Goal: Information Seeking & Learning: Learn about a topic

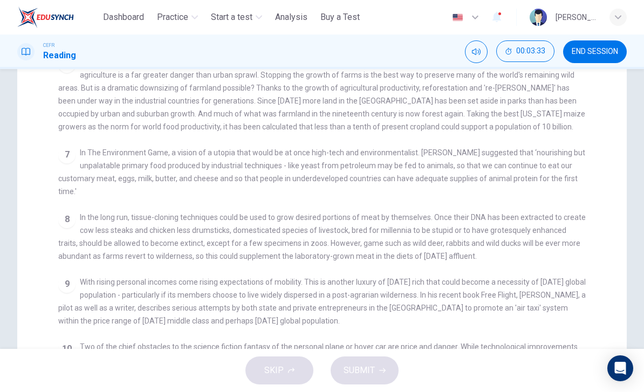
scroll to position [149, 0]
click at [484, 112] on div "6 The growth of cities and suburbs is often seen as a threat to the environment…" at bounding box center [322, 92] width 528 height 78
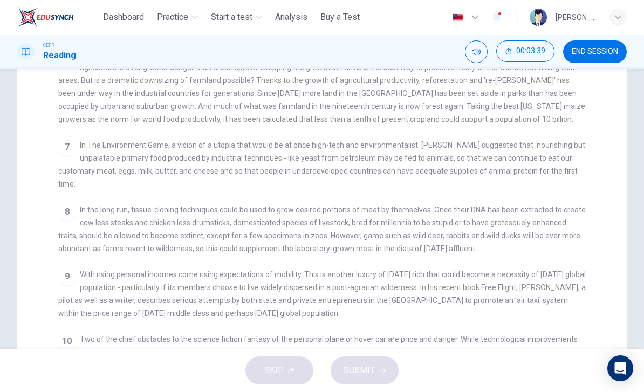
scroll to position [156, 0]
click at [491, 122] on div "CLICK TO ZOOM Click to Zoom 1 Can the future population of the world enjoy a co…" at bounding box center [329, 229] width 542 height 386
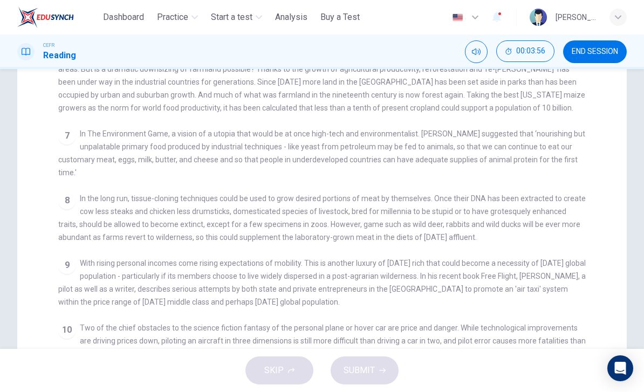
scroll to position [167, 0]
click at [490, 114] on div "CLICK TO ZOOM Click to Zoom 1 Can the future population of the world enjoy a co…" at bounding box center [329, 218] width 542 height 386
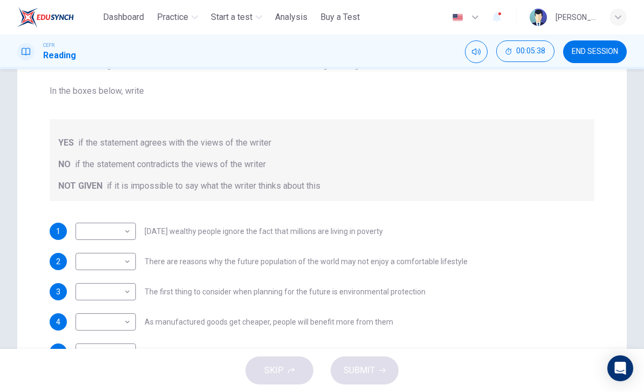
scroll to position [134, 0]
click at [614, 22] on div "button" at bounding box center [617, 17] width 17 height 17
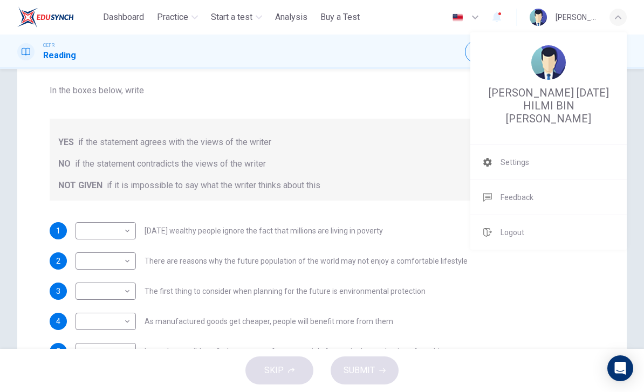
click at [430, 131] on div at bounding box center [322, 196] width 644 height 392
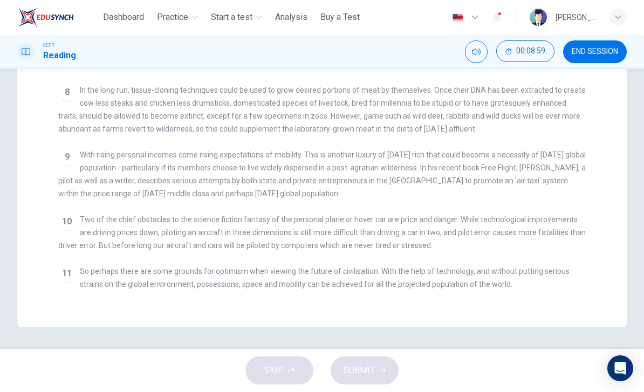
scroll to position [491, 0]
click at [80, 159] on span "With rising personal incomes come rising expectations of mobility. This is anot…" at bounding box center [321, 173] width 527 height 47
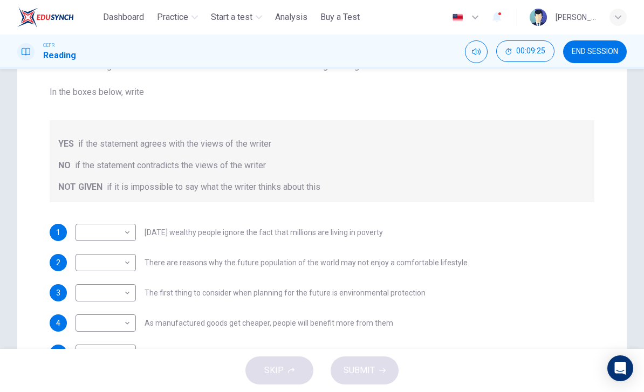
scroll to position [133, 0]
click at [126, 232] on body "This site uses cookies, as explained in our Privacy Policy . If you agree to th…" at bounding box center [322, 196] width 644 height 392
click at [91, 249] on li "YES" at bounding box center [105, 248] width 60 height 17
type input "***"
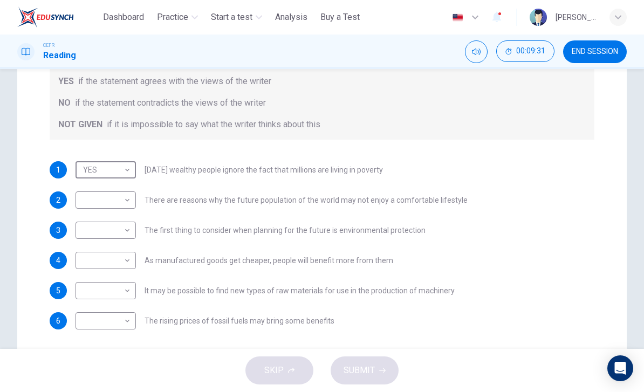
scroll to position [195, 0]
click at [128, 202] on body "This site uses cookies, as explained in our Privacy Policy . If you agree to th…" at bounding box center [322, 196] width 644 height 392
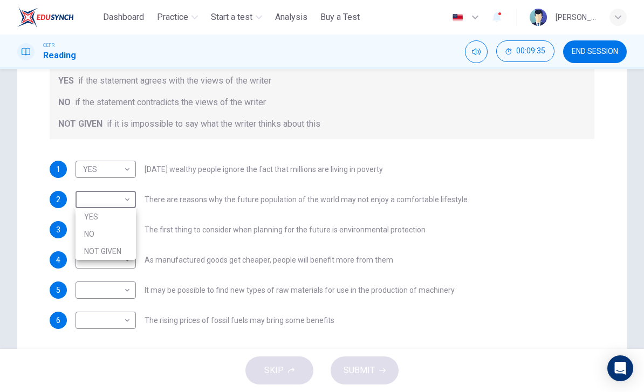
click at [87, 219] on li "YES" at bounding box center [105, 216] width 60 height 17
type input "***"
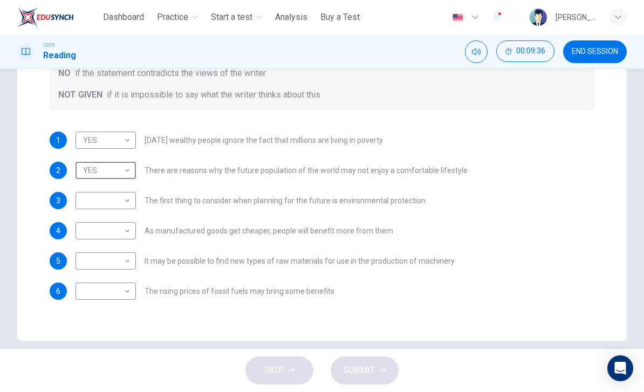
scroll to position [226, 0]
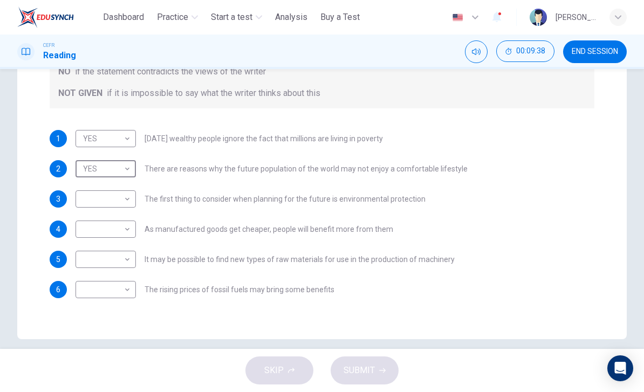
click at [127, 204] on body "This site uses cookies, as explained in our Privacy Policy . If you agree to th…" at bounding box center [322, 196] width 644 height 392
click at [89, 235] on li "NO" at bounding box center [105, 233] width 60 height 17
click at [128, 197] on body "This site uses cookies, as explained in our Privacy Policy . If you agree to th…" at bounding box center [322, 196] width 644 height 392
click at [88, 217] on li "YES" at bounding box center [105, 216] width 60 height 17
type input "***"
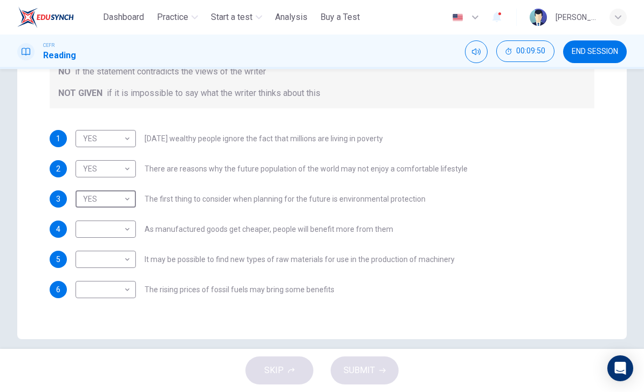
click at [127, 226] on body "This site uses cookies, as explained in our Privacy Policy . If you agree to th…" at bounding box center [322, 196] width 644 height 392
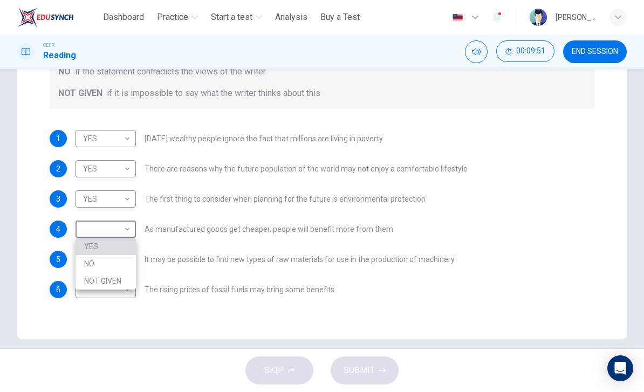
click at [90, 247] on li "YES" at bounding box center [105, 246] width 60 height 17
type input "***"
click at [128, 260] on body "This site uses cookies, as explained in our Privacy Policy . If you agree to th…" at bounding box center [322, 196] width 644 height 392
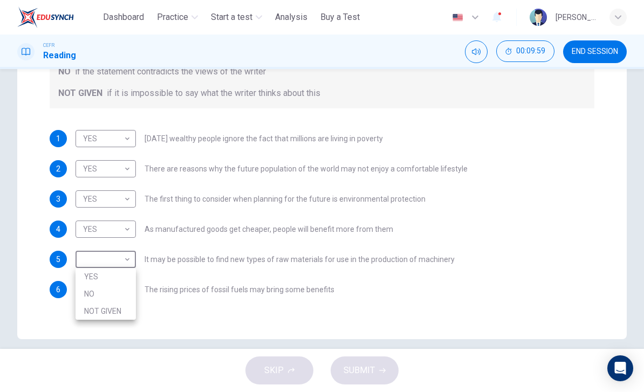
click at [88, 307] on li "NOT GIVEN" at bounding box center [105, 310] width 60 height 17
type input "*********"
click at [122, 286] on body "This site uses cookies, as explained in our Privacy Policy . If you agree to th…" at bounding box center [322, 196] width 644 height 392
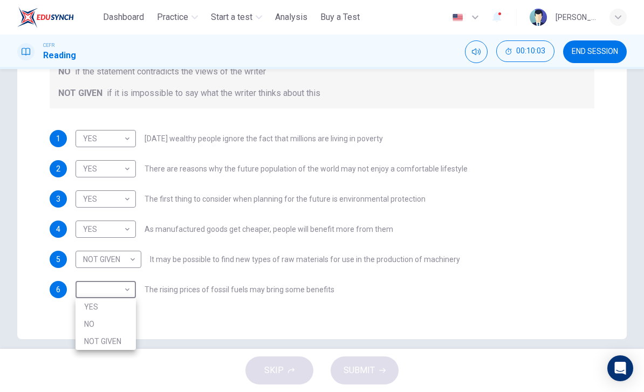
click at [88, 342] on li "NOT GIVEN" at bounding box center [105, 341] width 60 height 17
type input "*********"
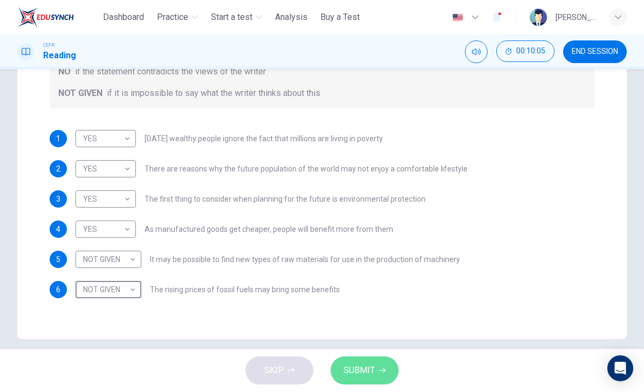
click at [380, 381] on button "SUBMIT" at bounding box center [364, 370] width 68 height 28
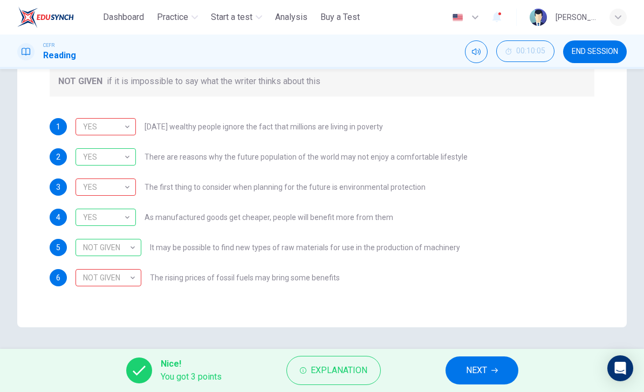
scroll to position [238, 0]
click at [349, 374] on span "Explanation" at bounding box center [339, 370] width 57 height 15
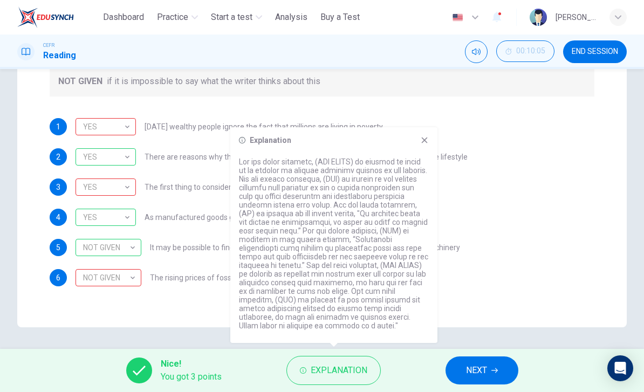
click at [495, 371] on icon "button" at bounding box center [494, 370] width 6 height 6
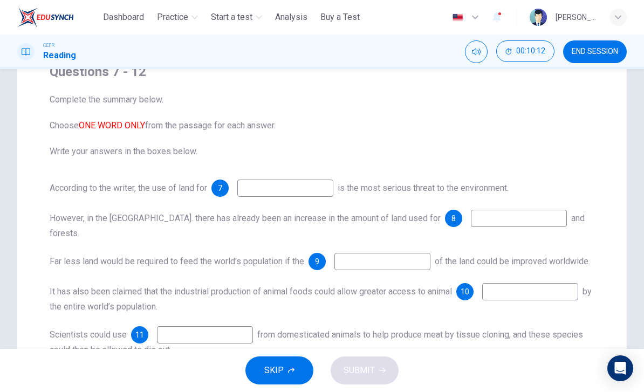
scroll to position [98, 0]
click at [320, 186] on input at bounding box center [285, 188] width 96 height 17
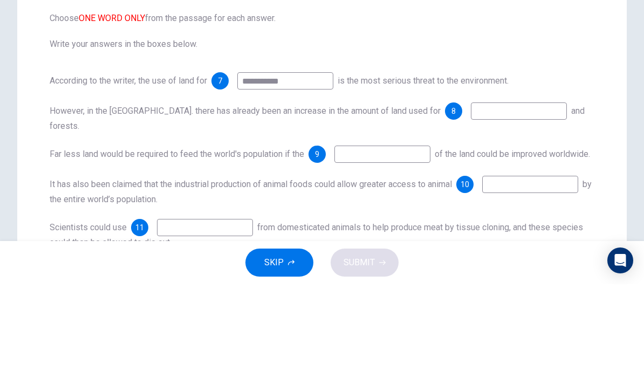
type input "**********"
click at [29, 109] on div "**********" at bounding box center [321, 210] width 609 height 436
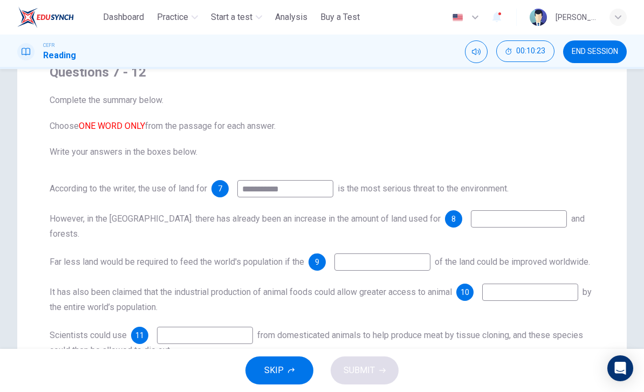
click at [480, 218] on input at bounding box center [519, 218] width 96 height 17
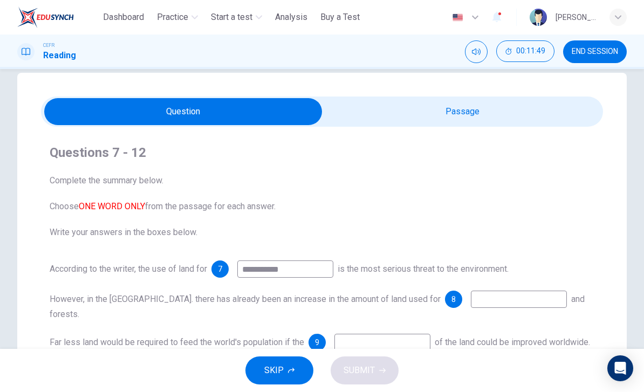
scroll to position [21, 0]
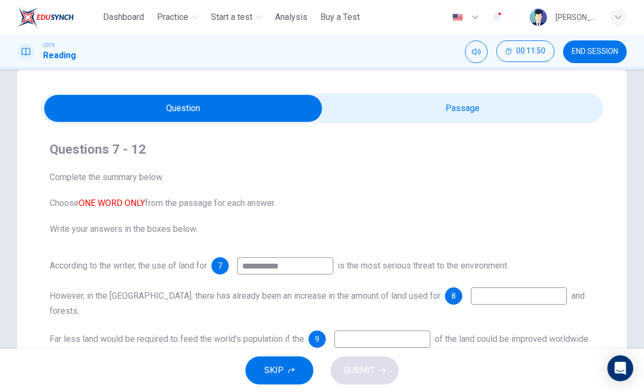
click at [481, 301] on input at bounding box center [519, 295] width 96 height 17
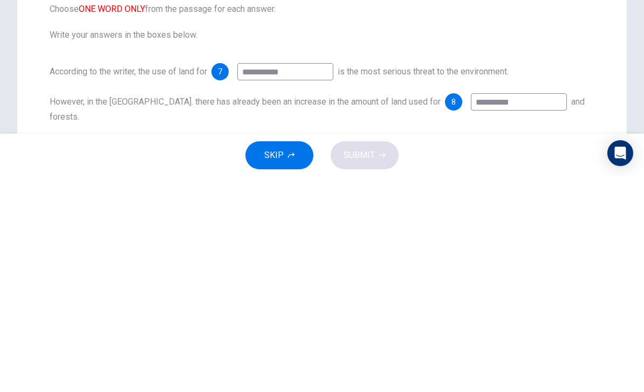
scroll to position [0, 0]
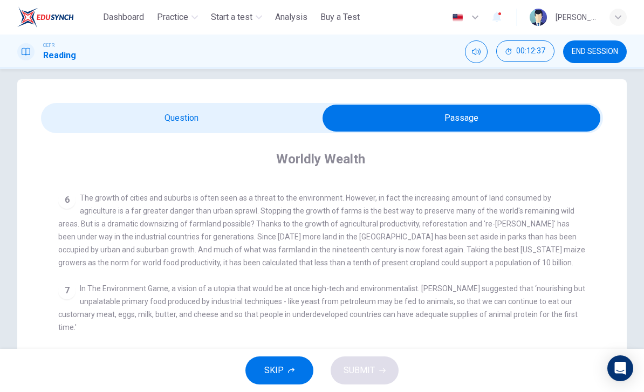
click at [570, 203] on span "The growth of cities and suburbs is often seen as a threat to the environment. …" at bounding box center [321, 230] width 527 height 73
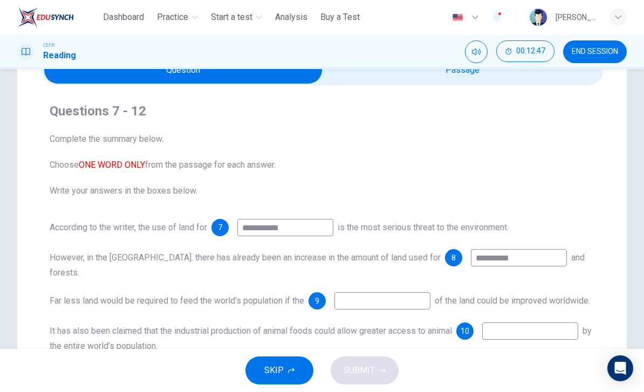
scroll to position [60, 0]
click at [485, 254] on input "**********" at bounding box center [519, 257] width 96 height 17
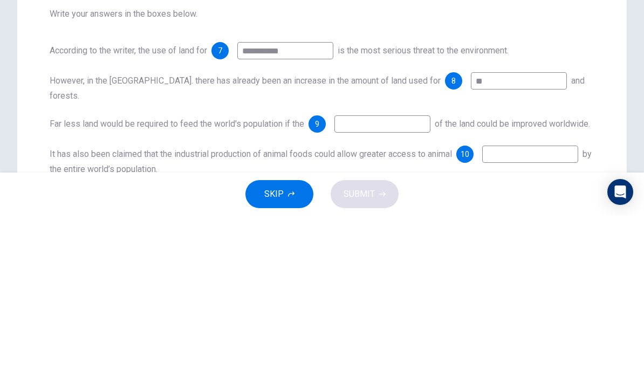
type input "*"
type input "*****"
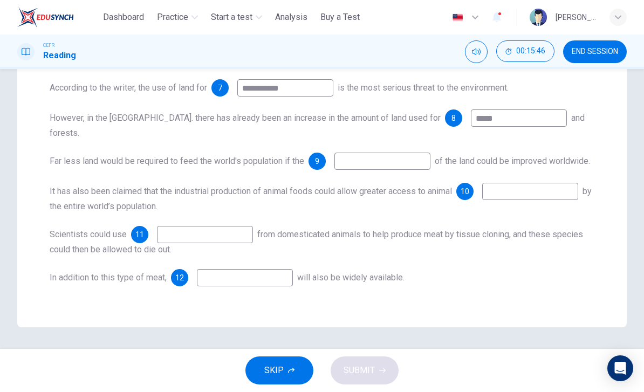
scroll to position [199, 0]
click at [195, 222] on div "**********" at bounding box center [322, 182] width 545 height 207
click at [192, 232] on input at bounding box center [205, 234] width 96 height 17
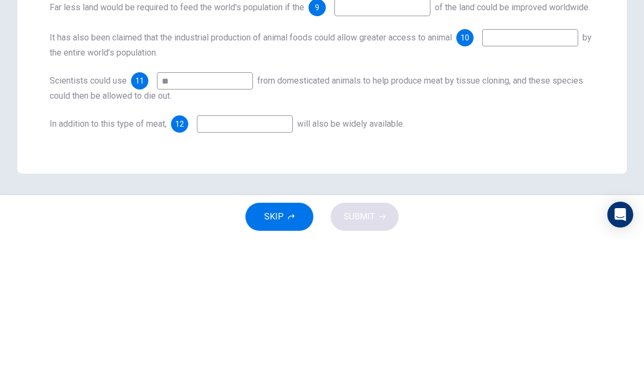
type input "***"
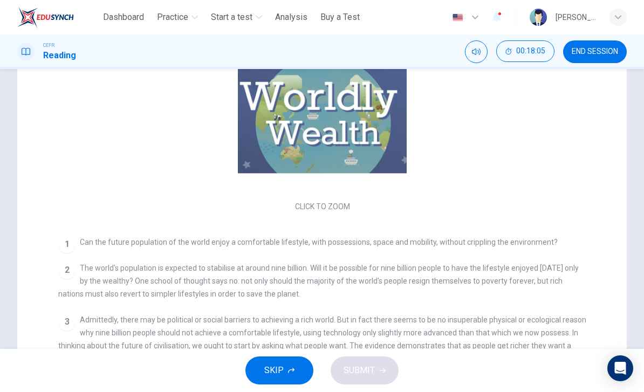
scroll to position [0, 0]
click at [287, 363] on button "SKIP" at bounding box center [279, 370] width 68 height 28
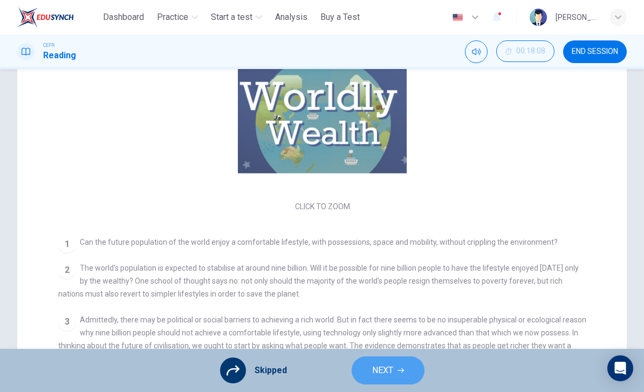
click at [391, 366] on span "NEXT" at bounding box center [382, 370] width 21 height 15
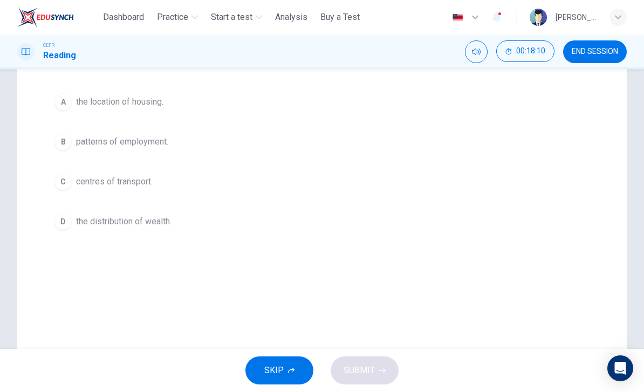
click at [285, 369] on button "SKIP" at bounding box center [279, 370] width 68 height 28
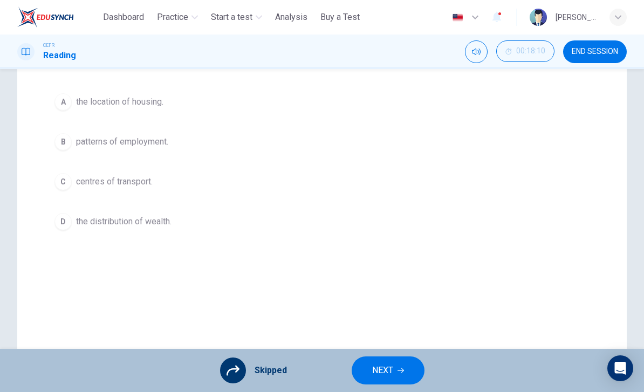
click at [240, 371] on div at bounding box center [233, 370] width 26 height 26
click at [401, 373] on icon "button" at bounding box center [400, 370] width 6 height 6
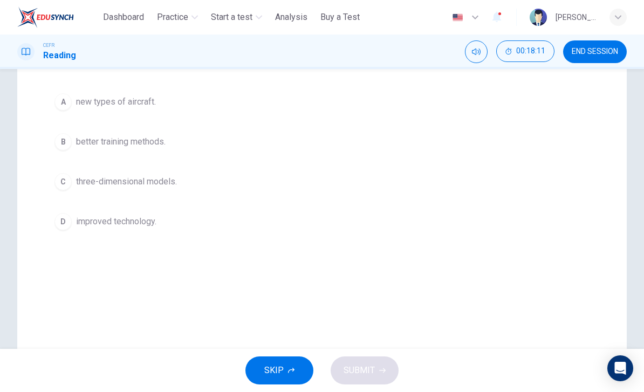
click at [278, 375] on span "SKIP" at bounding box center [273, 370] width 19 height 15
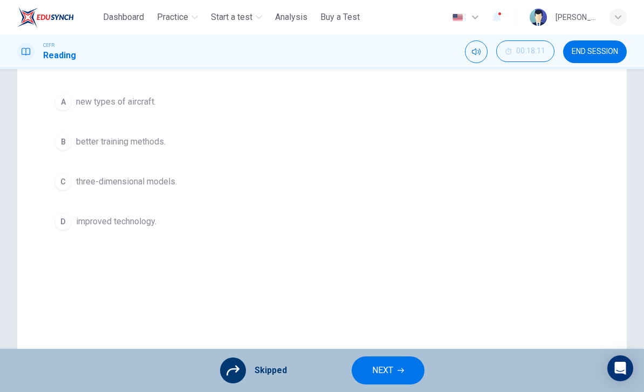
click at [395, 374] on button "NEXT" at bounding box center [388, 370] width 73 height 28
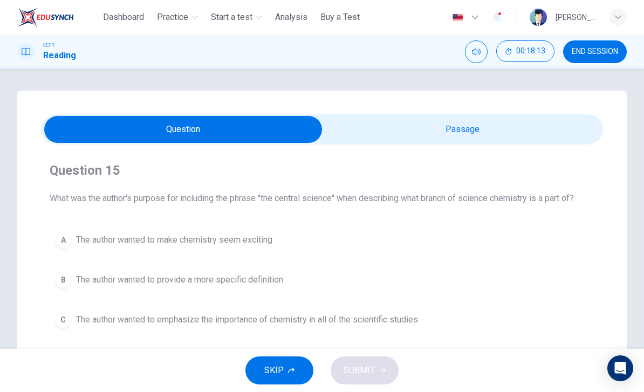
click at [598, 58] on button "END SESSION" at bounding box center [595, 51] width 64 height 23
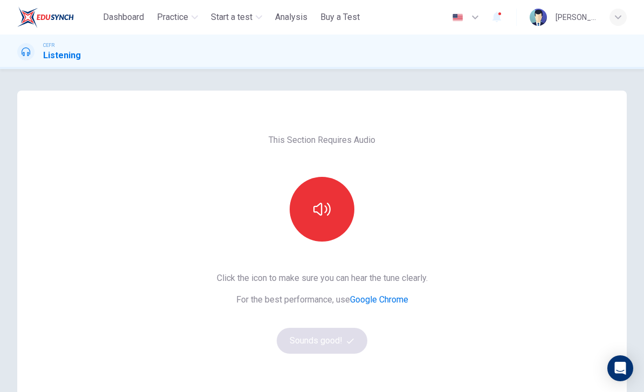
click at [316, 210] on icon "button" at bounding box center [321, 209] width 17 height 17
click at [322, 344] on button "Sounds good!" at bounding box center [322, 341] width 91 height 26
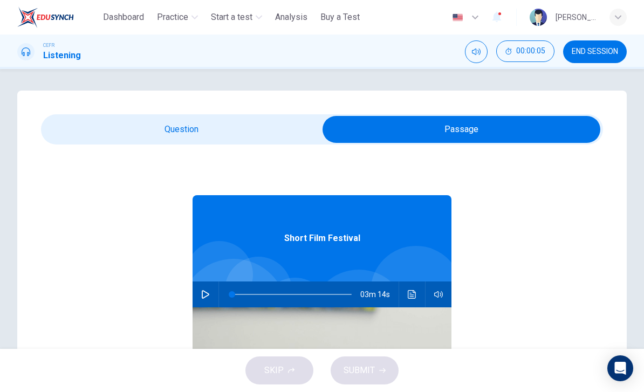
click at [202, 292] on icon "button" at bounding box center [206, 294] width 8 height 9
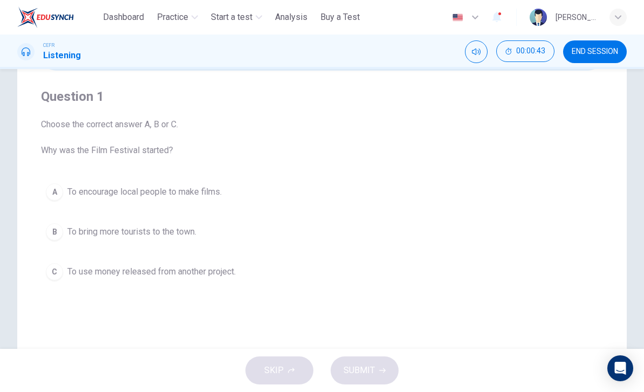
scroll to position [80, 0]
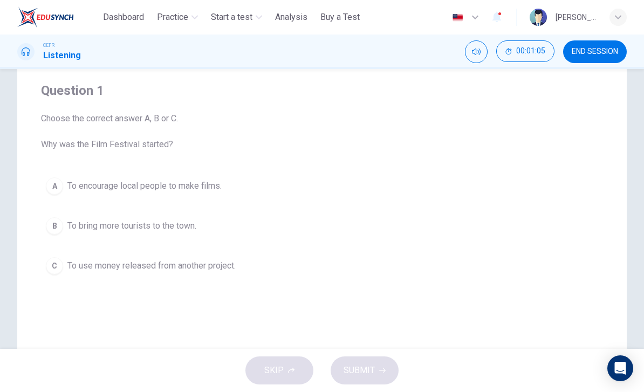
click at [54, 182] on div "A" at bounding box center [54, 185] width 17 height 17
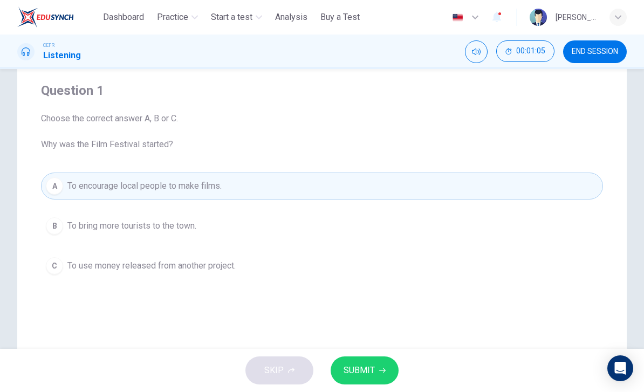
click at [385, 368] on button "SUBMIT" at bounding box center [364, 370] width 68 height 28
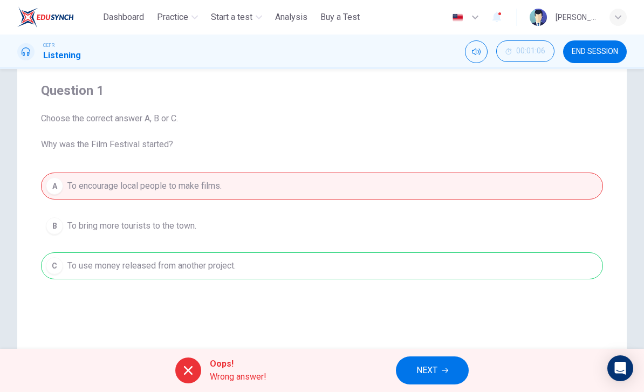
click at [449, 380] on button "NEXT" at bounding box center [432, 370] width 73 height 28
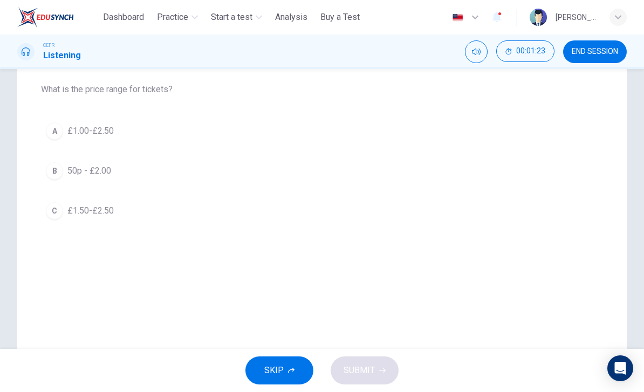
scroll to position [136, 0]
click at [52, 132] on div "A" at bounding box center [54, 129] width 17 height 17
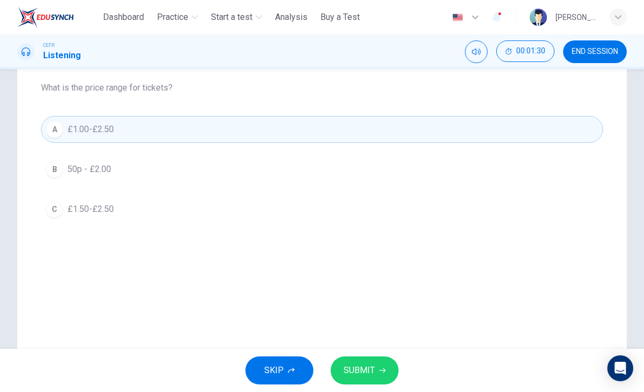
click at [382, 366] on button "SUBMIT" at bounding box center [364, 370] width 68 height 28
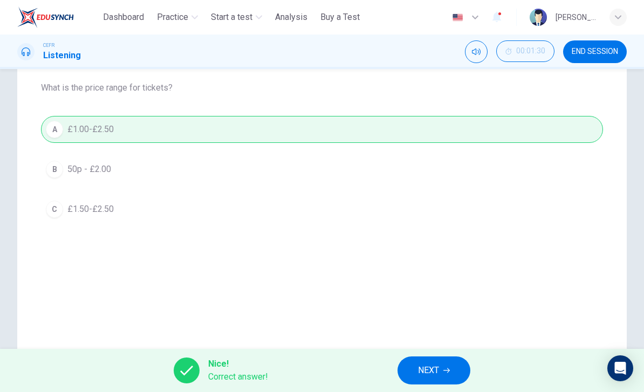
click at [449, 374] on button "NEXT" at bounding box center [433, 370] width 73 height 28
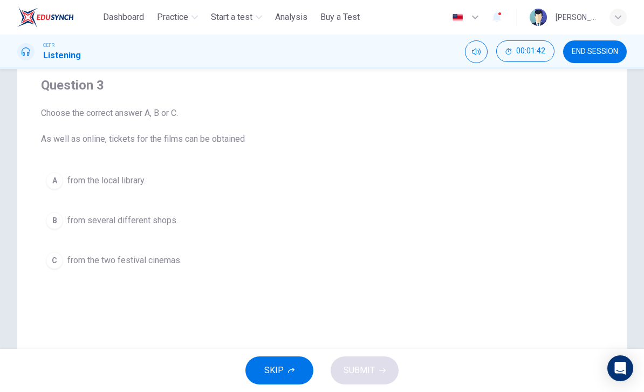
scroll to position [86, 0]
click at [57, 184] on div "A" at bounding box center [54, 179] width 17 height 17
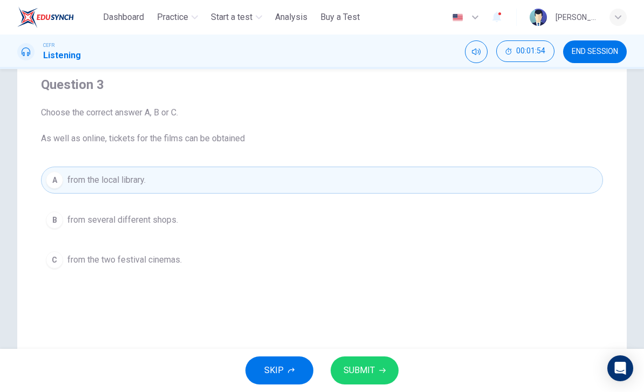
click at [378, 376] on button "SUBMIT" at bounding box center [364, 370] width 68 height 28
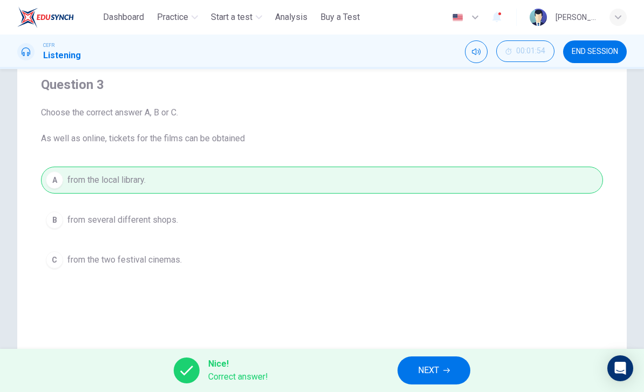
click at [443, 371] on button "NEXT" at bounding box center [433, 370] width 73 height 28
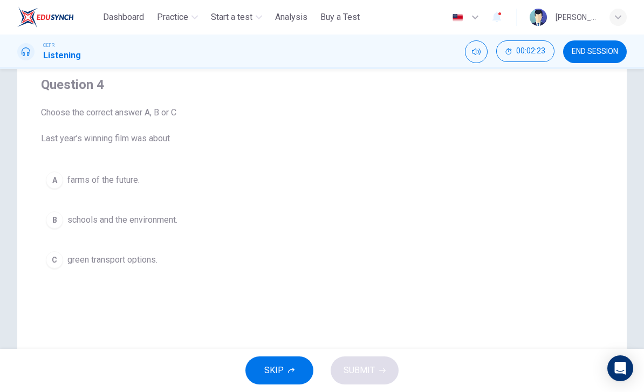
click at [51, 176] on div "A" at bounding box center [54, 179] width 17 height 17
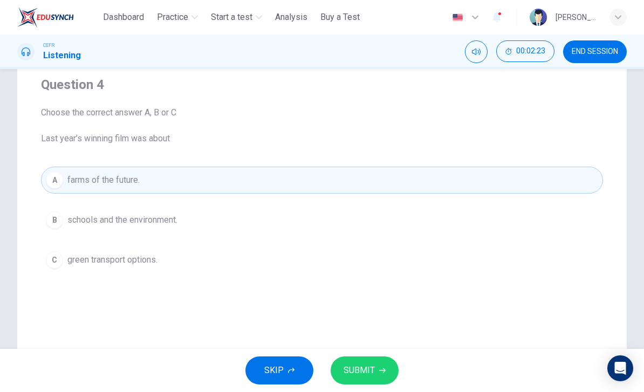
click at [386, 369] on button "SUBMIT" at bounding box center [364, 370] width 68 height 28
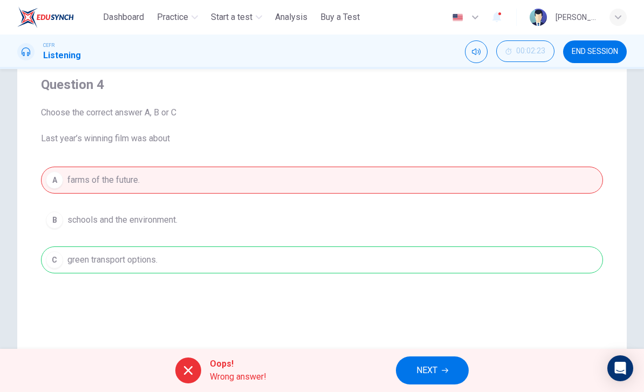
click at [449, 375] on button "NEXT" at bounding box center [432, 370] width 73 height 28
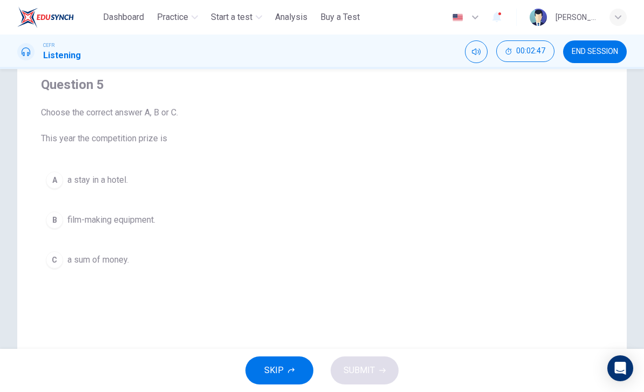
click at [59, 229] on button "B film-making equipment." at bounding box center [322, 219] width 562 height 27
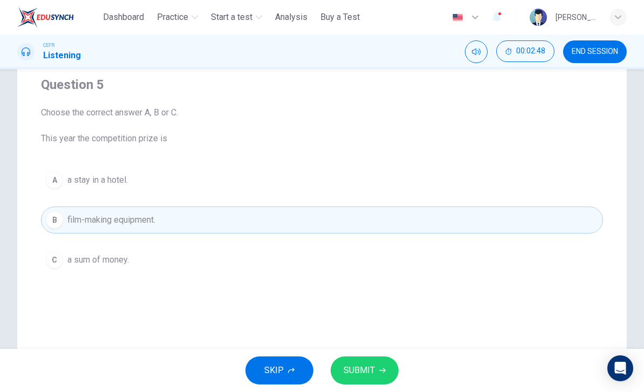
click at [371, 373] on span "SUBMIT" at bounding box center [358, 370] width 31 height 15
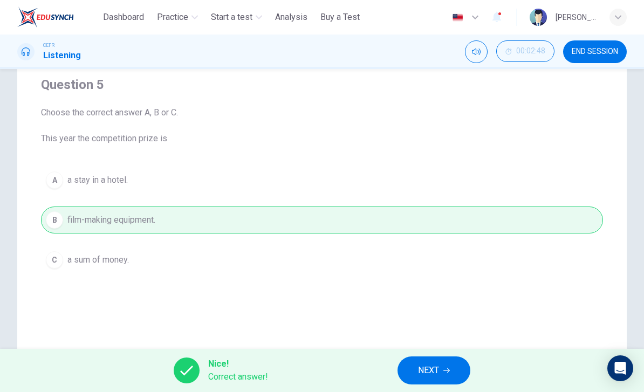
click at [435, 364] on span "NEXT" at bounding box center [428, 370] width 21 height 15
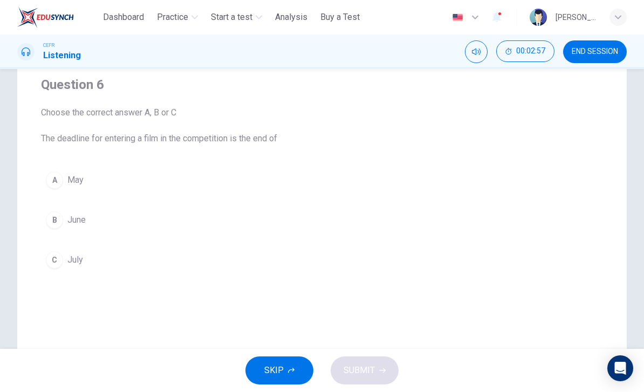
click at [45, 271] on div "A May B June C July" at bounding box center [322, 220] width 562 height 107
click at [57, 258] on div "C" at bounding box center [54, 259] width 17 height 17
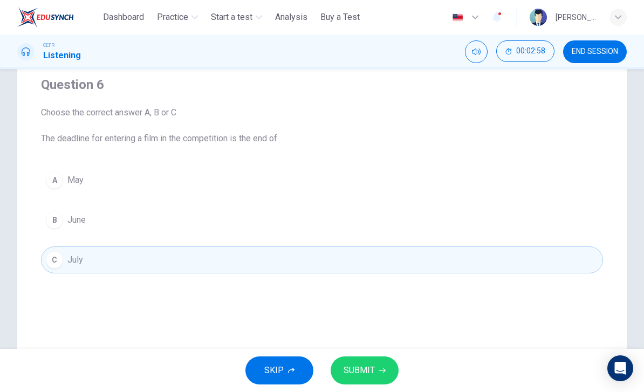
click at [379, 369] on icon "button" at bounding box center [382, 370] width 6 height 6
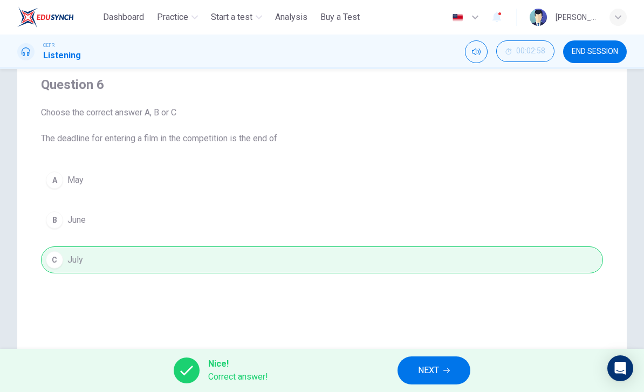
click at [438, 382] on button "NEXT" at bounding box center [433, 370] width 73 height 28
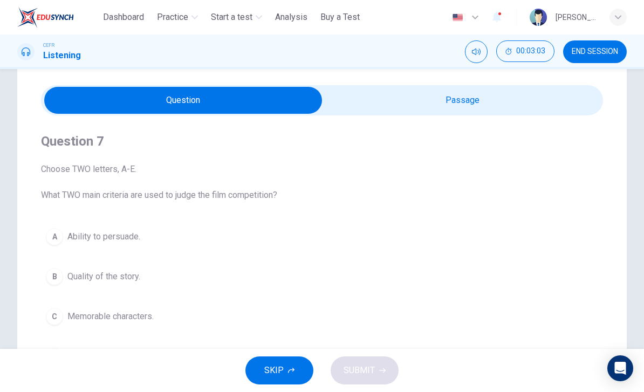
scroll to position [25, 0]
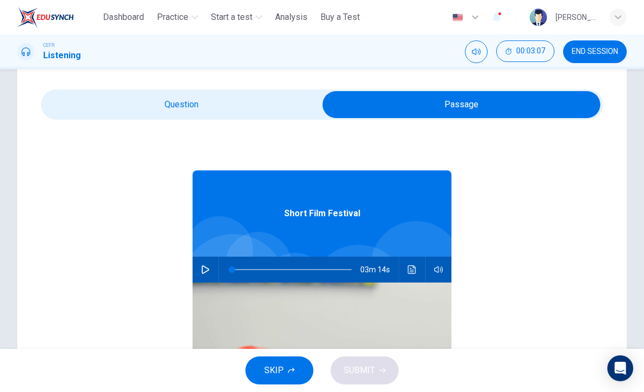
click at [213, 267] on button "button" at bounding box center [205, 270] width 17 height 26
click at [101, 202] on div "Short Film Festival 03m 14s" at bounding box center [322, 328] width 562 height 416
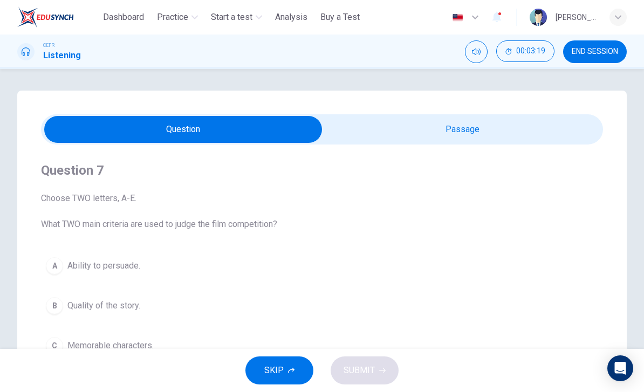
scroll to position [0, 0]
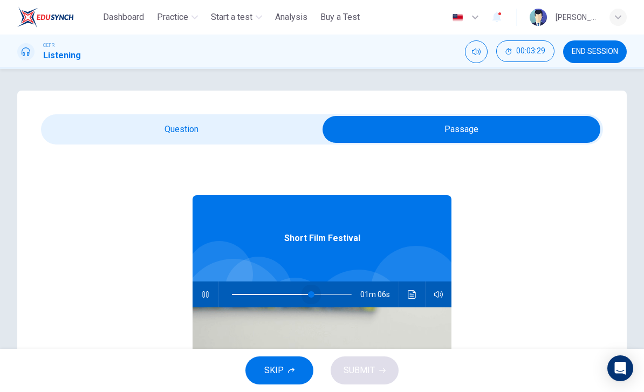
click at [311, 294] on span at bounding box center [311, 294] width 6 height 6
type input "**"
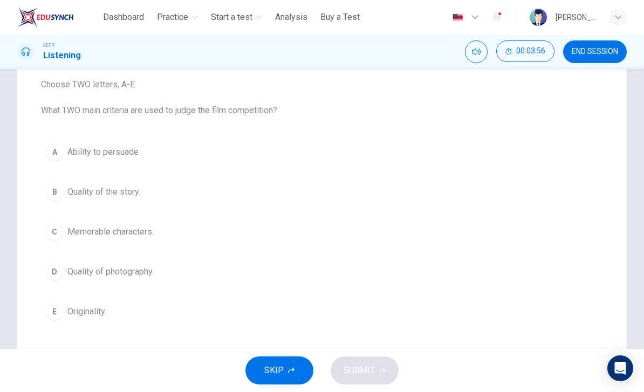
scroll to position [115, 0]
click at [272, 371] on span "SKIP" at bounding box center [273, 370] width 19 height 15
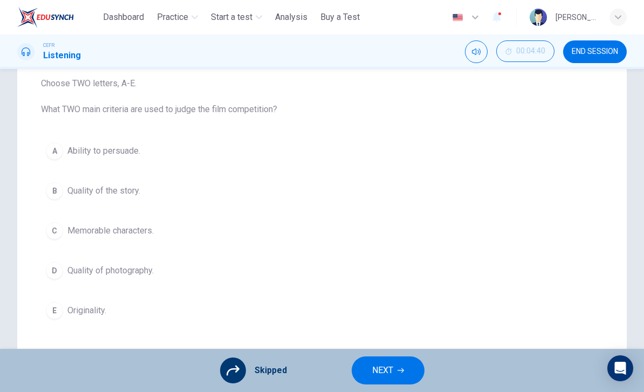
click at [602, 53] on span "END SESSION" at bounding box center [594, 51] width 46 height 9
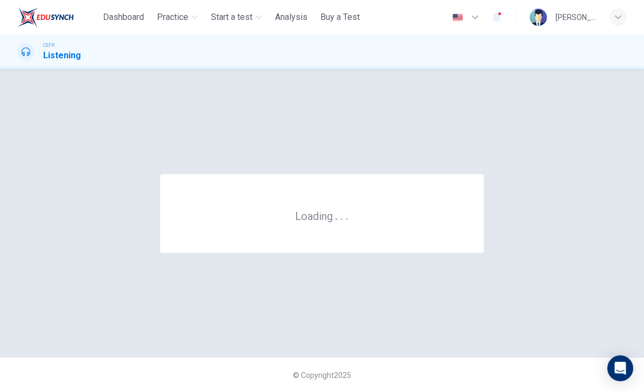
scroll to position [0, 0]
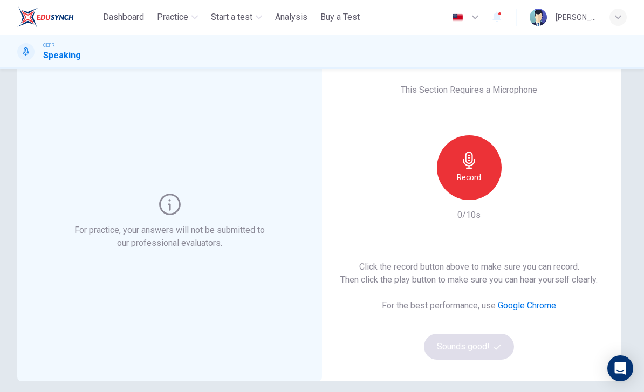
scroll to position [36, 0]
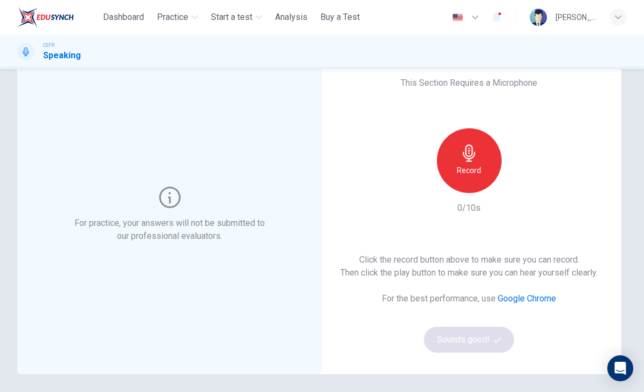
click at [188, 16] on span "Practice" at bounding box center [172, 17] width 31 height 13
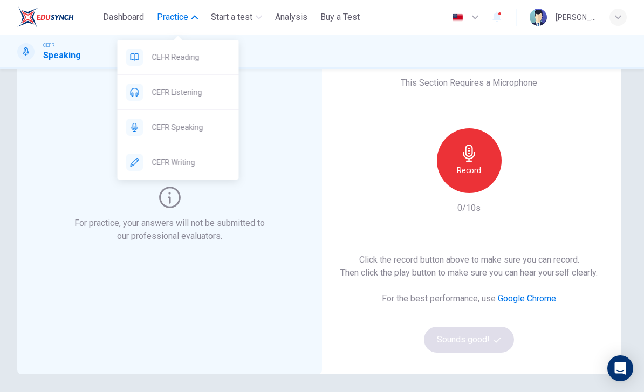
click at [158, 163] on span "CEFR Writing" at bounding box center [191, 162] width 78 height 13
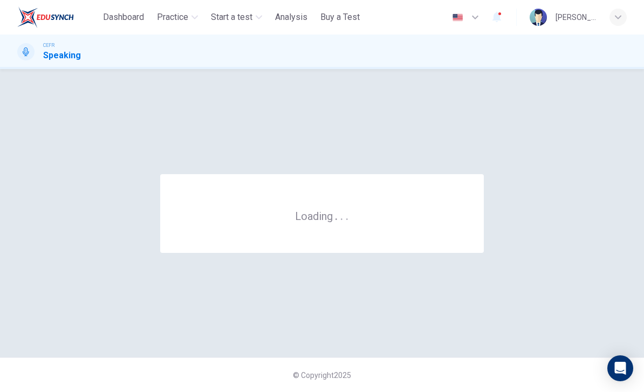
scroll to position [0, 0]
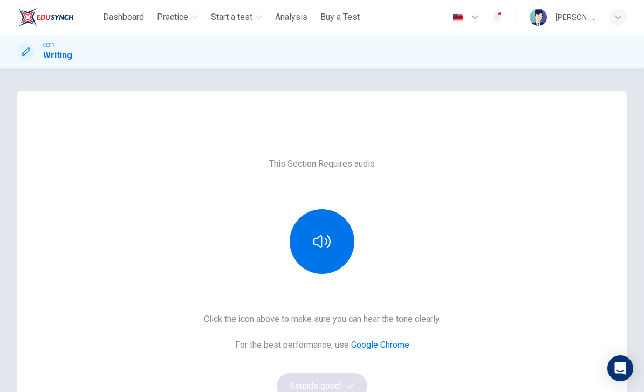
click at [299, 15] on span "Analysis" at bounding box center [291, 17] width 32 height 13
